Goal: Task Accomplishment & Management: Use online tool/utility

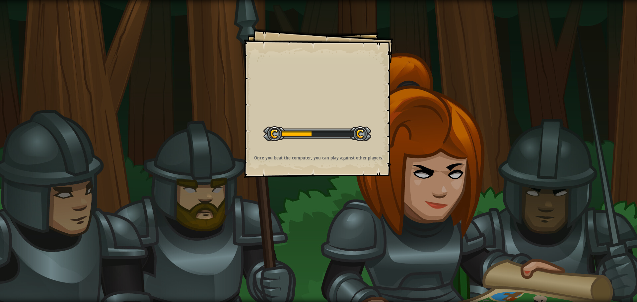
click at [362, 112] on div "Goals Start Level Error loading from server. Try refreshing the page. You'll ne…" at bounding box center [318, 103] width 149 height 149
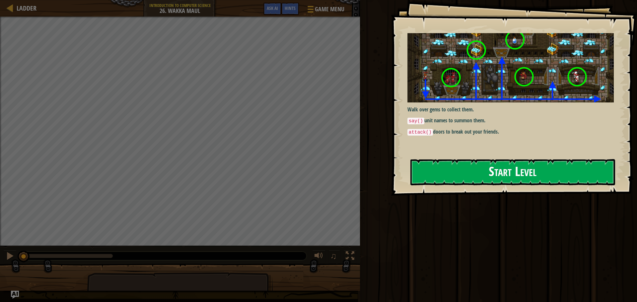
click at [455, 170] on button "Start Level" at bounding box center [512, 172] width 205 height 26
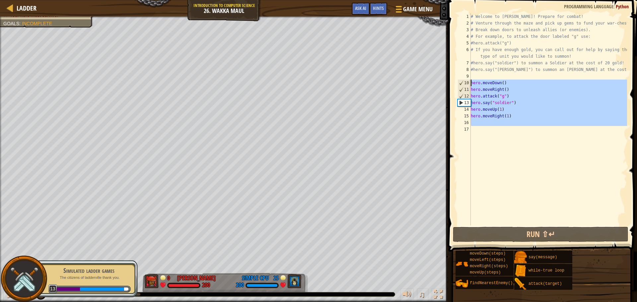
drag, startPoint x: 529, startPoint y: 155, endPoint x: 456, endPoint y: 85, distance: 100.6
click at [456, 85] on div "1 2 3 4 5 6 7 8 9 10 11 12 13 14 15 16 17 # Welcome to Wakka Maul! Prepare for …" at bounding box center [541, 119] width 171 height 212
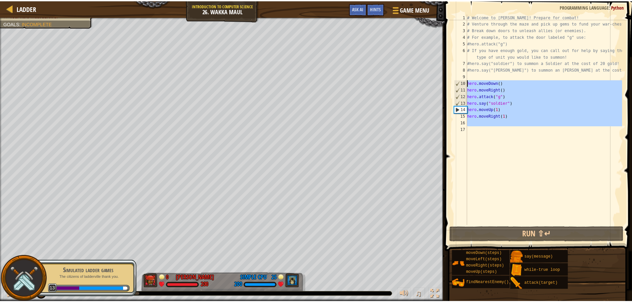
scroll to position [3, 0]
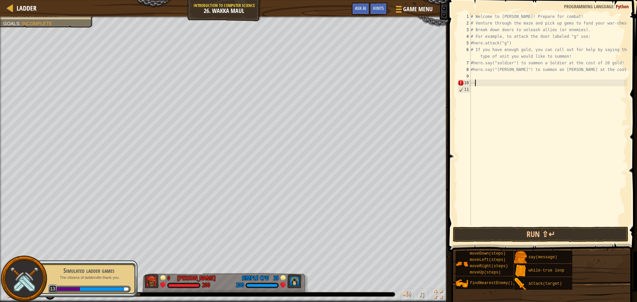
type textarea "-"
click at [636, 157] on div "1 2 3 4 5 6 7 8 9 10 11 # Welcome to [PERSON_NAME]! Prepare for combat! # Ventu…" at bounding box center [541, 138] width 191 height 271
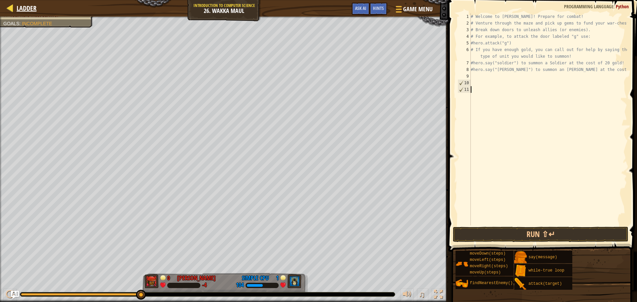
click at [24, 2] on div "Ladder" at bounding box center [24, 8] width 23 height 17
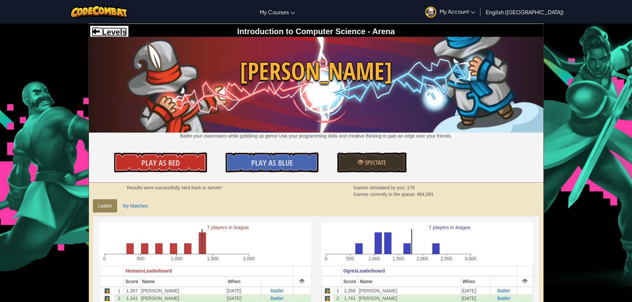
click at [99, 31] on span at bounding box center [96, 31] width 8 height 8
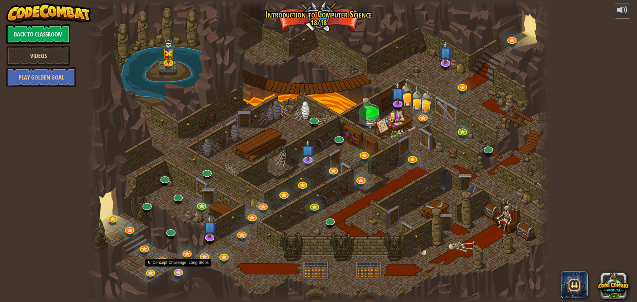
click at [171, 273] on div at bounding box center [318, 151] width 462 height 302
click at [173, 272] on link at bounding box center [177, 270] width 13 height 13
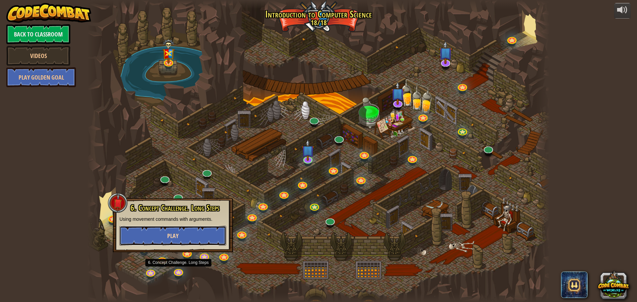
click at [163, 232] on button "Play" at bounding box center [172, 236] width 107 height 20
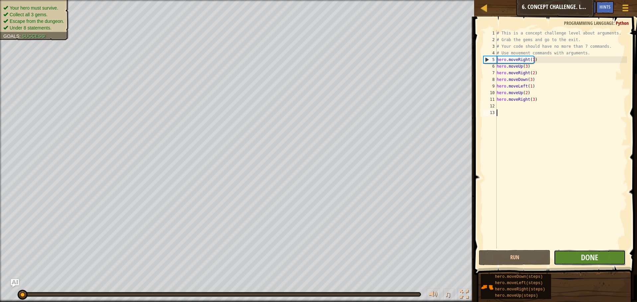
click at [580, 264] on button "Done" at bounding box center [590, 257] width 72 height 15
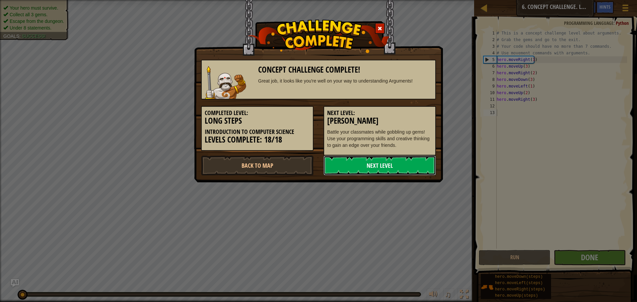
click at [368, 165] on link "Next Level" at bounding box center [379, 166] width 112 height 20
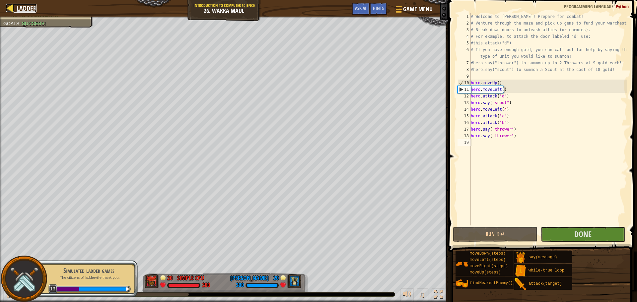
click at [10, 7] on div at bounding box center [10, 8] width 8 height 8
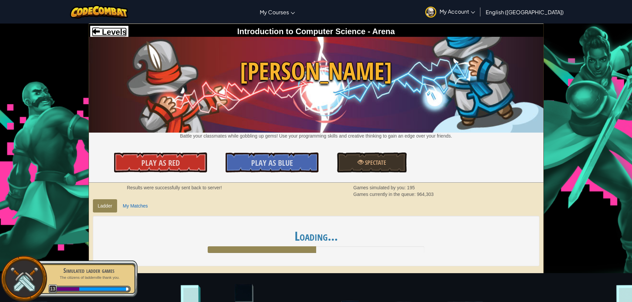
click at [104, 30] on span "Levels" at bounding box center [113, 32] width 27 height 9
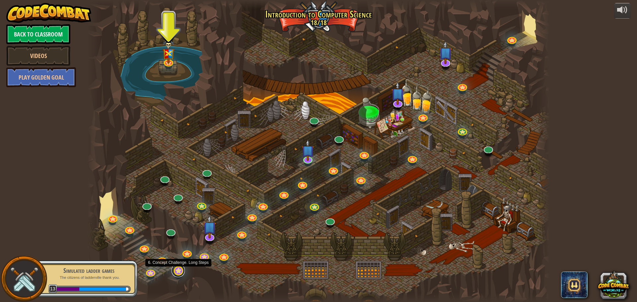
click at [178, 270] on link at bounding box center [177, 270] width 13 height 13
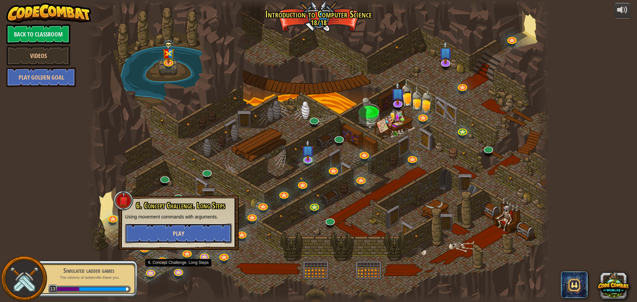
click at [180, 237] on span "Play" at bounding box center [178, 234] width 11 height 8
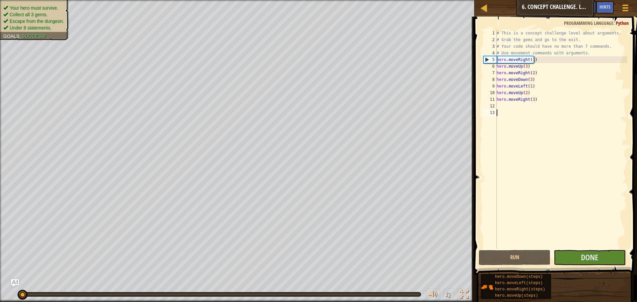
click at [510, 100] on div "# This is a concept challenge level about arguments. # Grab the gems and go to …" at bounding box center [561, 146] width 132 height 232
click at [506, 94] on div "# This is a concept challenge level about arguments. # Grab the gems and go to …" at bounding box center [561, 146] width 132 height 232
drag, startPoint x: 506, startPoint y: 94, endPoint x: 489, endPoint y: 99, distance: 18.2
click at [491, 98] on div "hero.moveUp(2) 1 2 3 4 5 6 7 8 9 10 11 12 13 # This is a concept challenge leve…" at bounding box center [554, 139] width 145 height 219
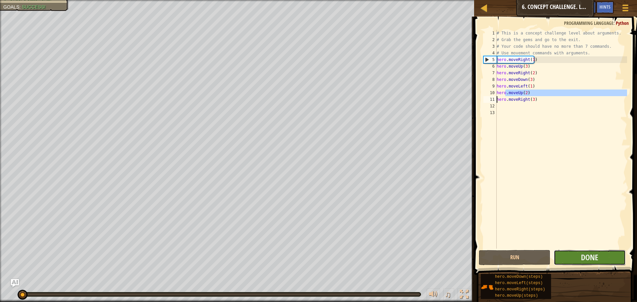
click at [568, 256] on button "Done" at bounding box center [590, 257] width 72 height 15
type textarea "hero.moveRight(3)"
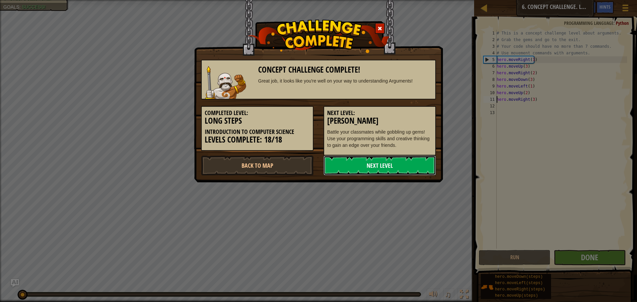
click at [370, 169] on link "Next Level" at bounding box center [379, 166] width 112 height 20
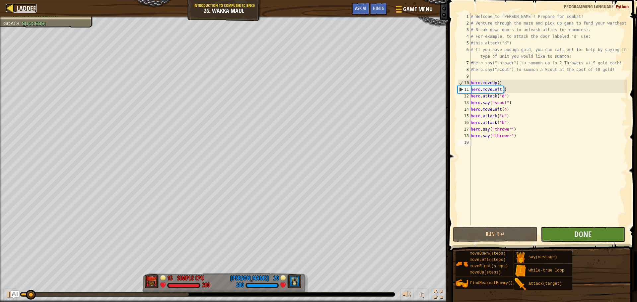
click at [12, 10] on div at bounding box center [10, 8] width 8 height 8
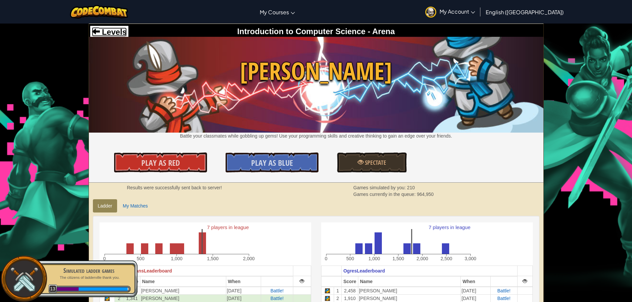
click at [93, 31] on span at bounding box center [96, 31] width 8 height 8
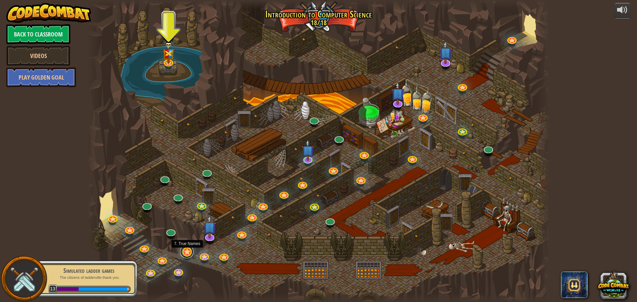
click at [186, 254] on link at bounding box center [186, 251] width 13 height 13
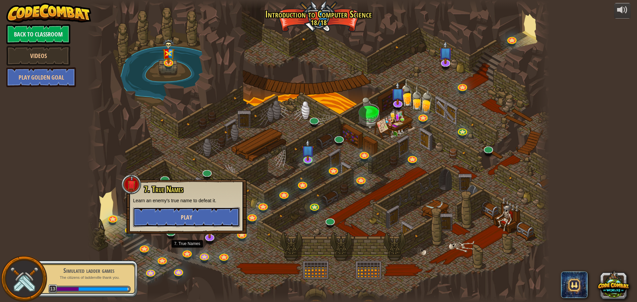
click at [209, 216] on button "Play" at bounding box center [186, 217] width 107 height 20
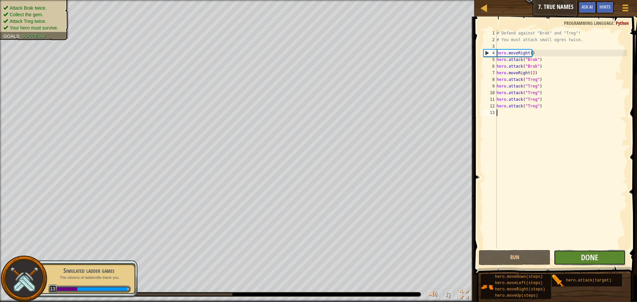
click at [578, 256] on button "Done" at bounding box center [590, 257] width 72 height 15
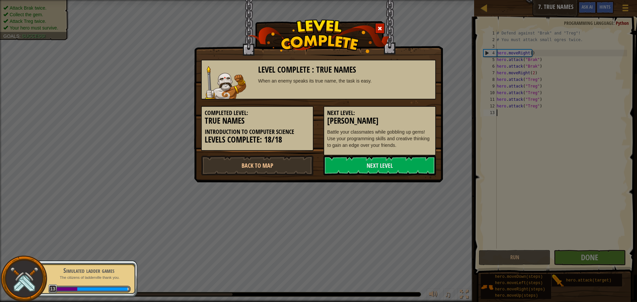
click at [224, 96] on img at bounding box center [225, 82] width 41 height 33
click at [71, 278] on p "The citizens of ladderville thank you." at bounding box center [89, 277] width 84 height 5
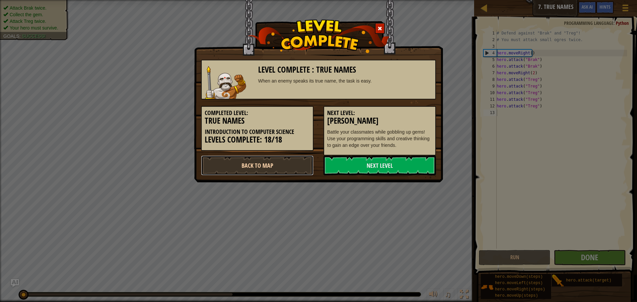
click at [273, 162] on link "Back to Map" at bounding box center [257, 166] width 112 height 20
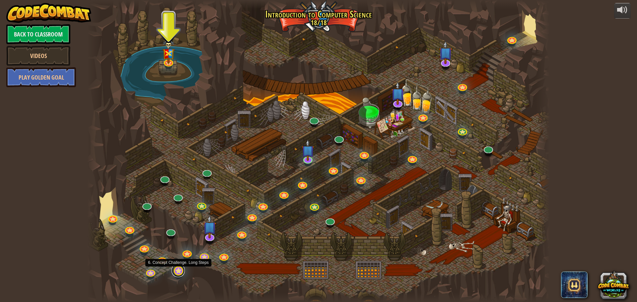
drag, startPoint x: 179, startPoint y: 277, endPoint x: 176, endPoint y: 274, distance: 3.8
click at [179, 277] on link at bounding box center [177, 270] width 13 height 13
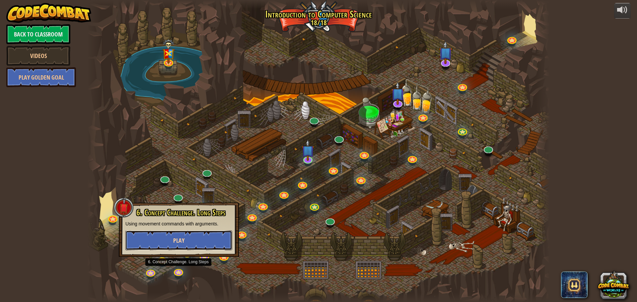
click at [187, 241] on button "Play" at bounding box center [178, 240] width 107 height 20
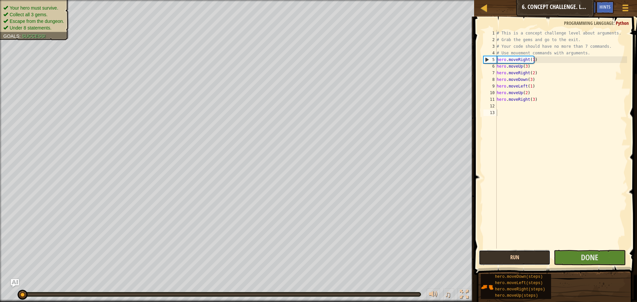
click at [514, 258] on button "Run" at bounding box center [515, 257] width 72 height 15
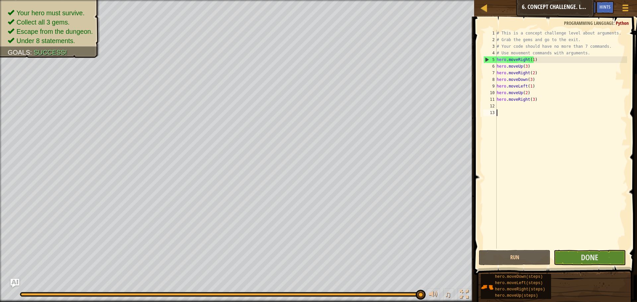
click at [17, 279] on img "Ask AI" at bounding box center [15, 283] width 9 height 9
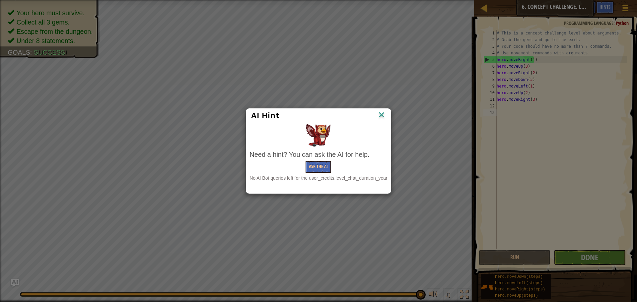
click at [378, 117] on img at bounding box center [381, 115] width 9 height 10
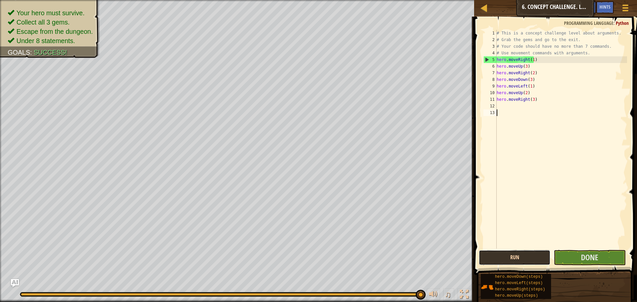
click at [495, 260] on button "Run" at bounding box center [515, 257] width 72 height 15
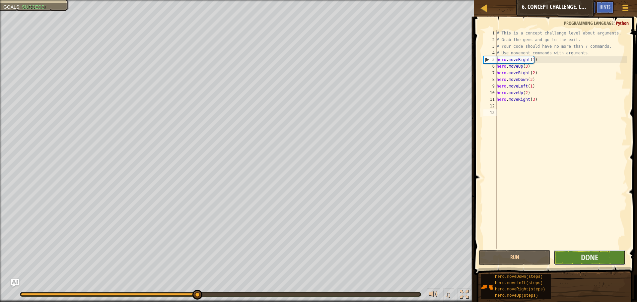
click at [605, 254] on button "Done" at bounding box center [590, 257] width 72 height 15
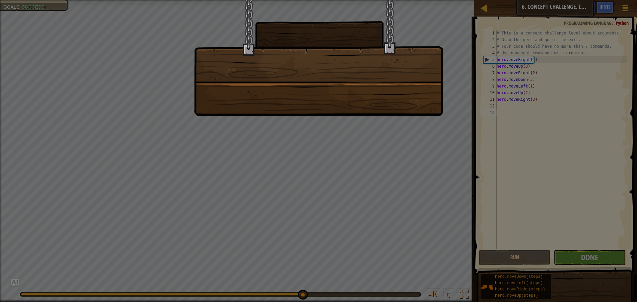
drag, startPoint x: 572, startPoint y: 253, endPoint x: 567, endPoint y: 249, distance: 6.3
click at [569, 251] on div at bounding box center [318, 151] width 637 height 302
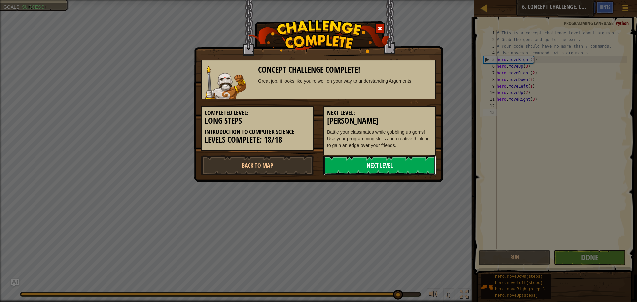
click at [406, 160] on link "Next Level" at bounding box center [379, 166] width 112 height 20
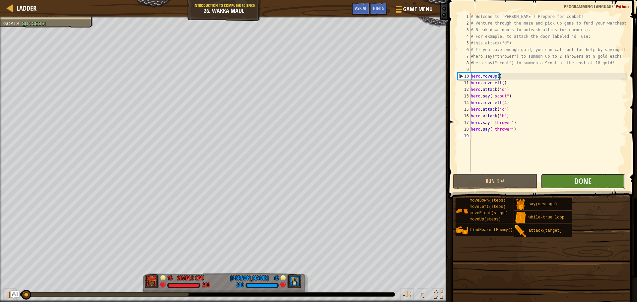
click at [551, 181] on button "Done" at bounding box center [583, 181] width 84 height 15
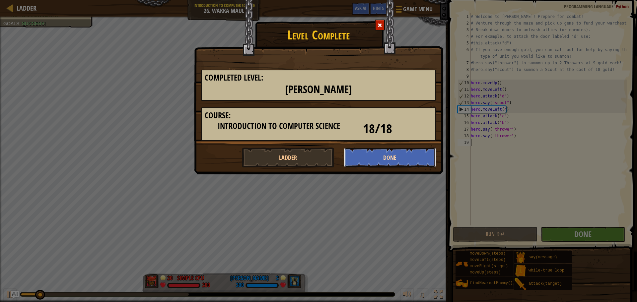
click at [388, 158] on button "Done" at bounding box center [390, 158] width 92 height 20
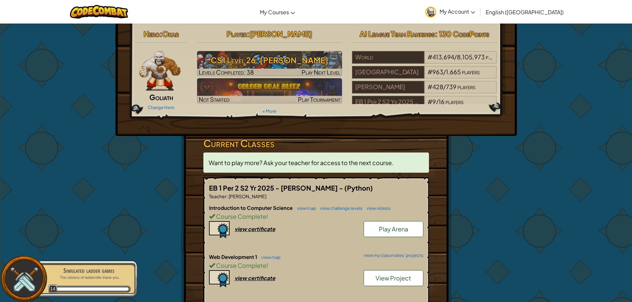
click at [271, 114] on div "Player : [PERSON_NAME] CS1 Level 26: [PERSON_NAME] Levels Completed: 38 Play Ne…" at bounding box center [269, 71] width 155 height 89
click at [158, 104] on div "Change Hero" at bounding box center [161, 107] width 52 height 11
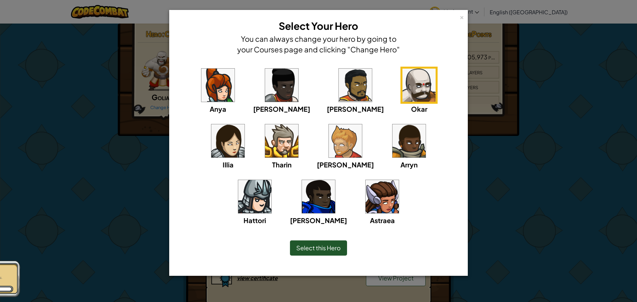
click at [508, 157] on div "× Select Your Hero You can always change your hero by going to your Courses pag…" at bounding box center [318, 151] width 637 height 302
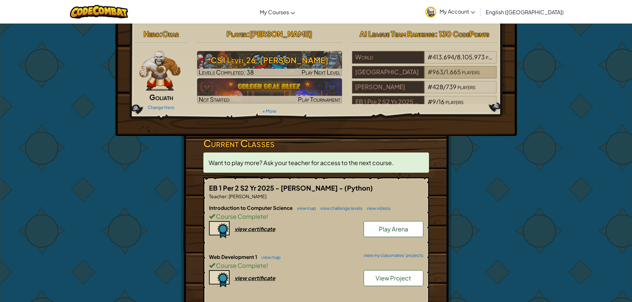
scroll to position [12, 0]
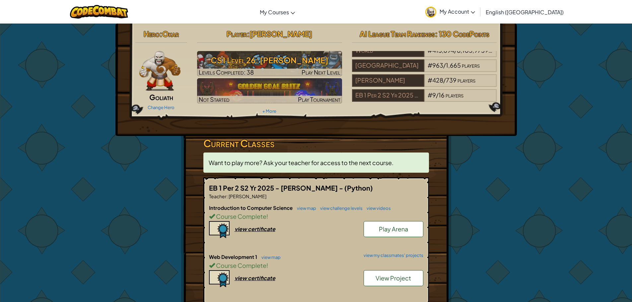
click at [478, 15] on link "My Account" at bounding box center [450, 11] width 56 height 21
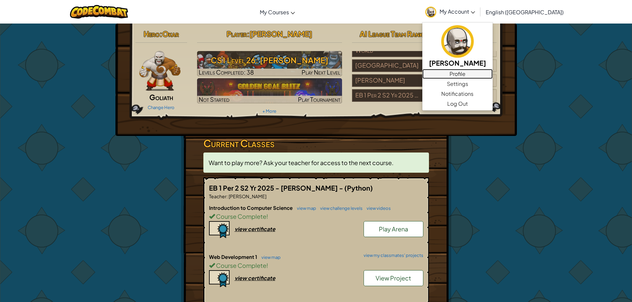
click at [490, 76] on link "Profile" at bounding box center [457, 74] width 70 height 10
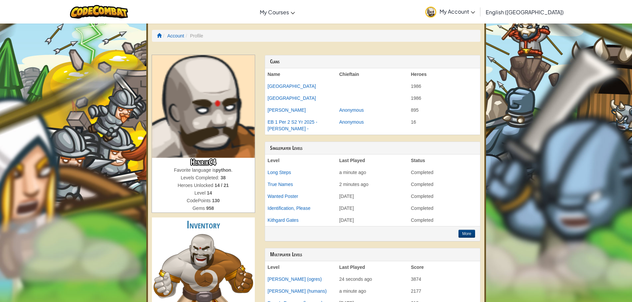
click at [436, 11] on img at bounding box center [430, 12] width 11 height 11
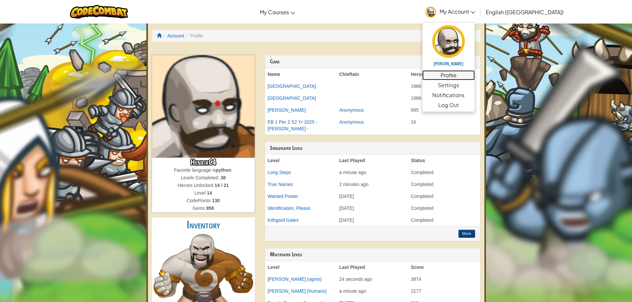
click at [475, 73] on link "Profile" at bounding box center [448, 75] width 52 height 10
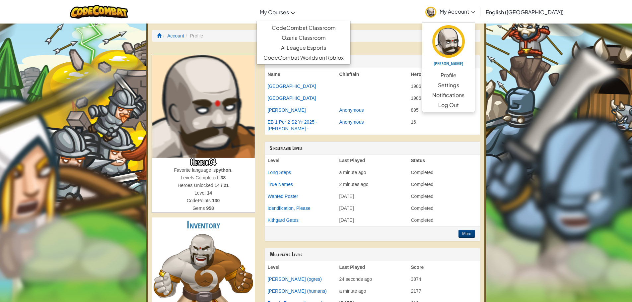
click at [289, 9] on span "My Courses" at bounding box center [274, 12] width 29 height 7
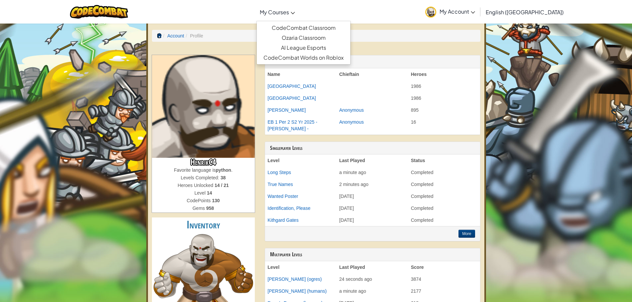
click at [158, 33] on span at bounding box center [159, 35] width 5 height 5
